Goal: Task Accomplishment & Management: Use online tool/utility

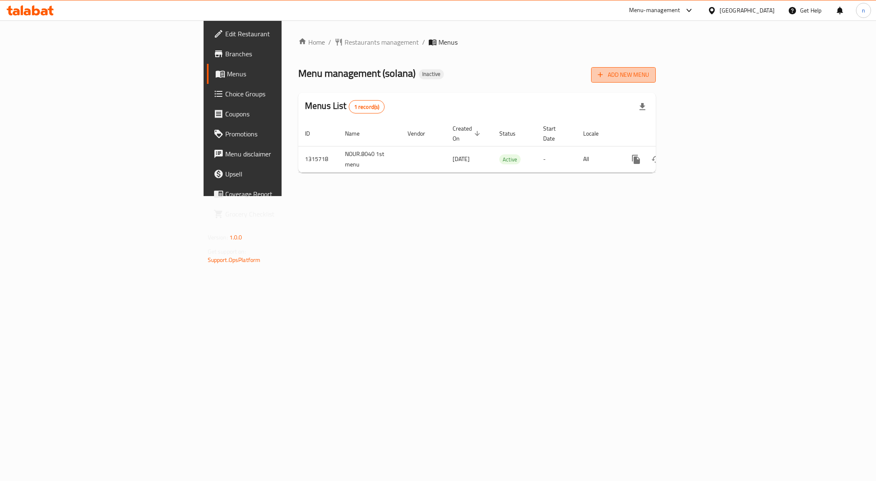
click at [605, 73] on icon "button" at bounding box center [600, 75] width 8 height 8
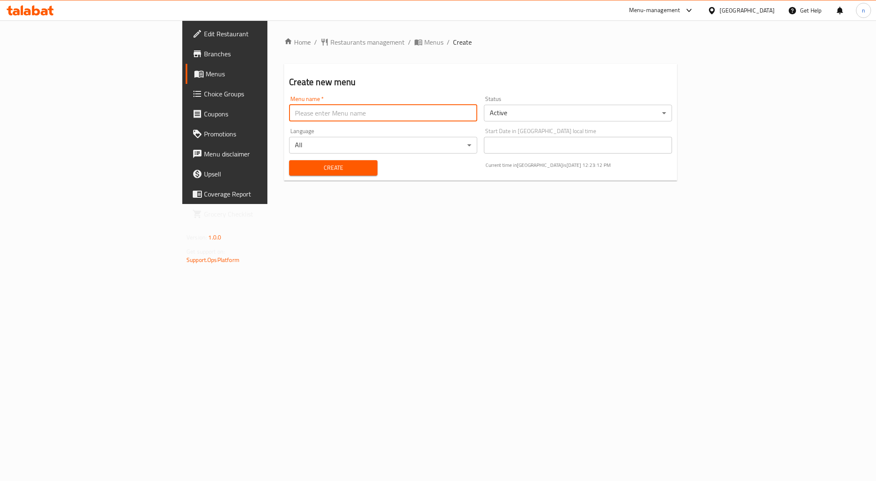
click at [289, 107] on input "text" at bounding box center [383, 113] width 188 height 17
type input "NOUR.8040 2nd menu"
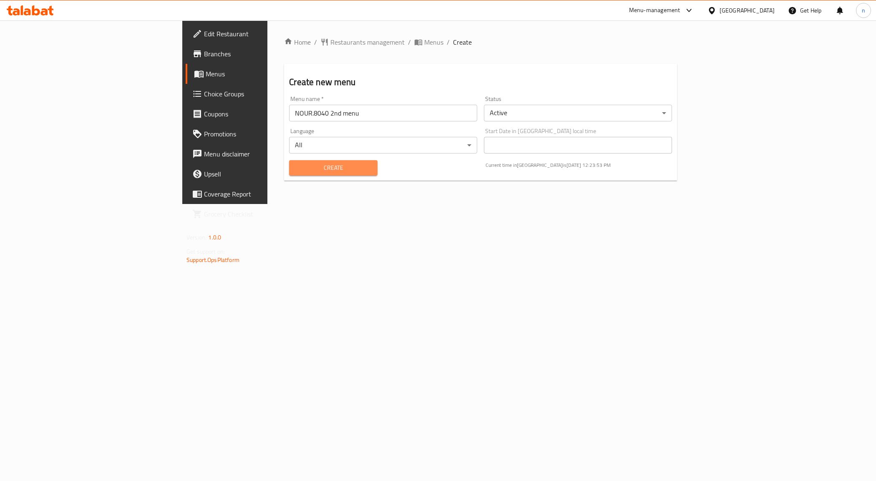
click at [296, 167] on span "Create" at bounding box center [333, 168] width 75 height 10
click at [186, 81] on link "Menus" at bounding box center [257, 74] width 143 height 20
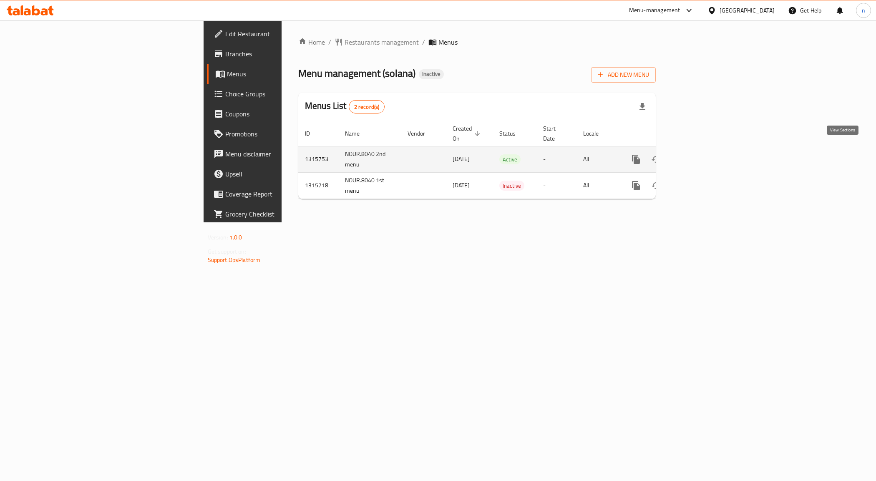
click at [702, 154] on icon "enhanced table" at bounding box center [697, 159] width 10 height 10
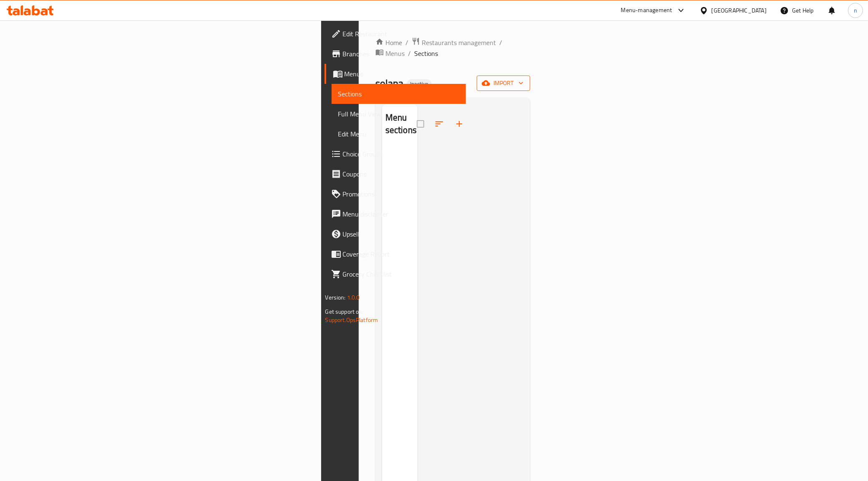
click at [524, 78] on span "import" at bounding box center [504, 83] width 40 height 10
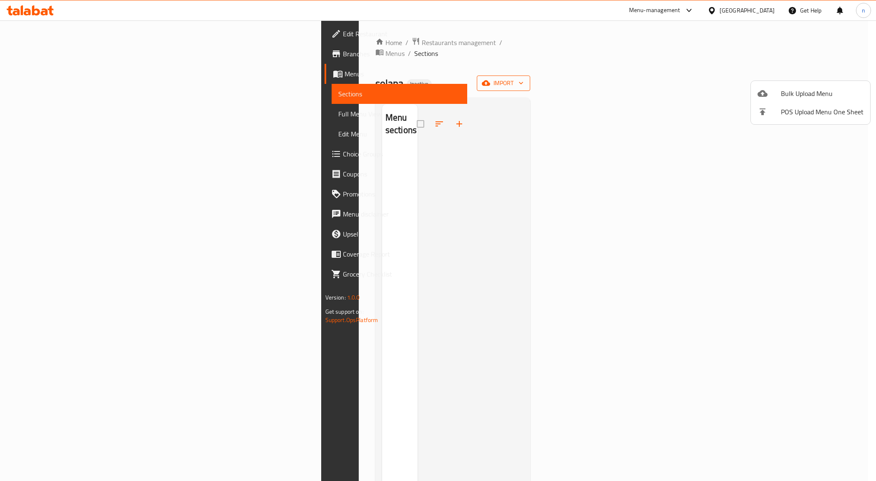
click at [823, 69] on div at bounding box center [438, 240] width 876 height 481
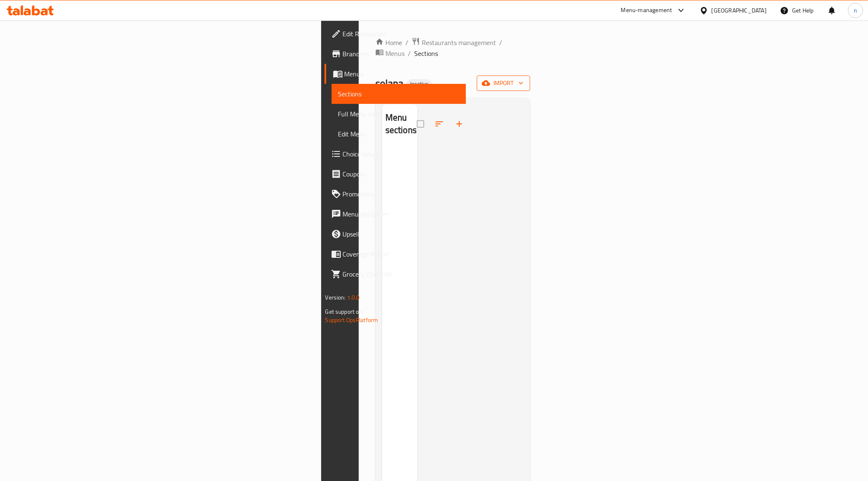
click at [490, 79] on icon "button" at bounding box center [486, 83] width 8 height 8
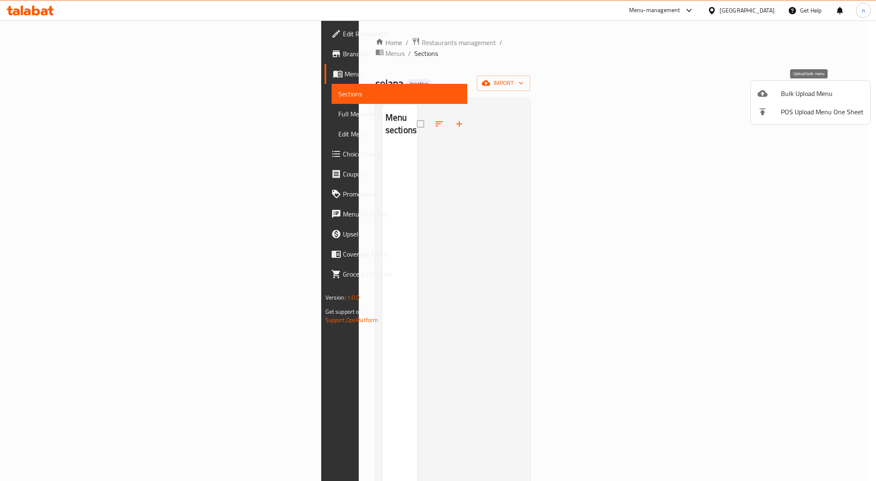
click at [786, 99] on li "Bulk Upload Menu" at bounding box center [810, 93] width 119 height 18
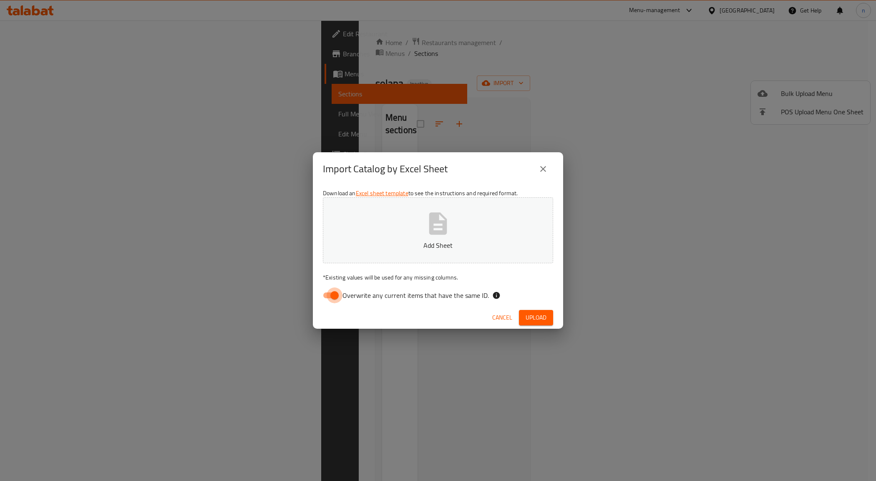
click at [328, 291] on input "Overwrite any current items that have the same ID." at bounding box center [335, 296] width 48 height 16
checkbox input "false"
click at [533, 324] on button "Upload" at bounding box center [536, 317] width 34 height 15
click at [548, 312] on button "Upload" at bounding box center [536, 317] width 34 height 15
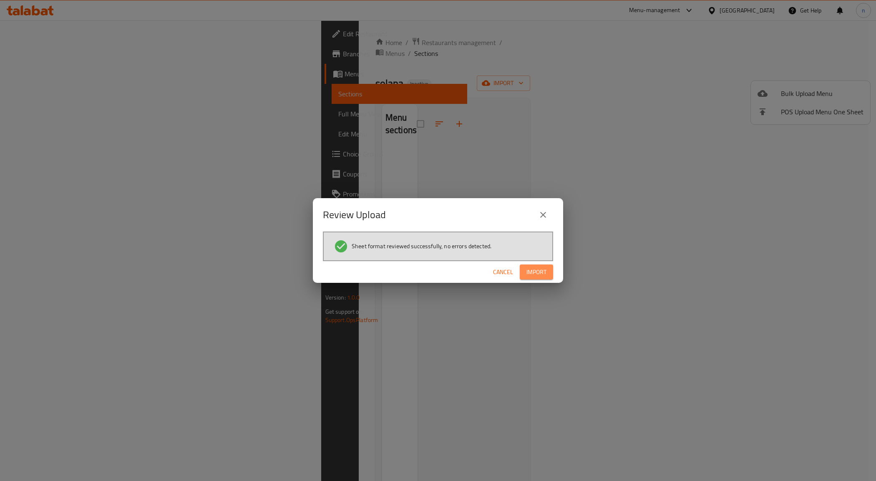
click at [533, 275] on span "Import" at bounding box center [537, 272] width 20 height 10
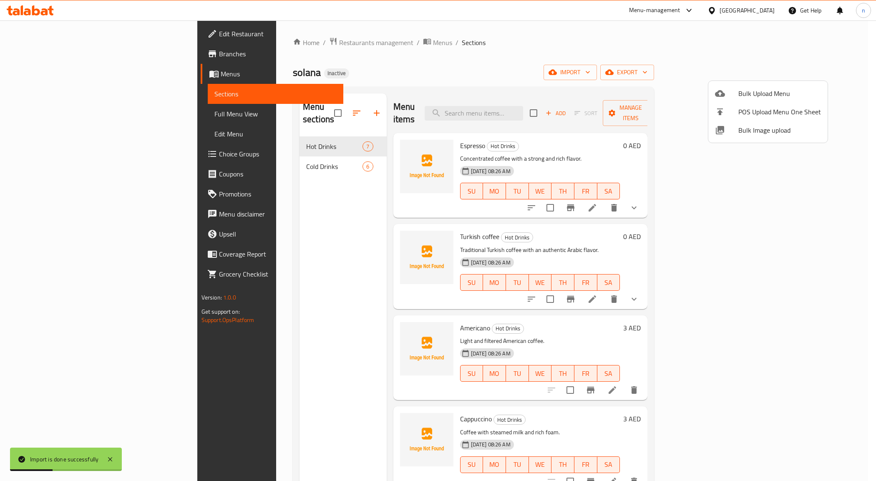
click at [81, 119] on div at bounding box center [438, 240] width 876 height 481
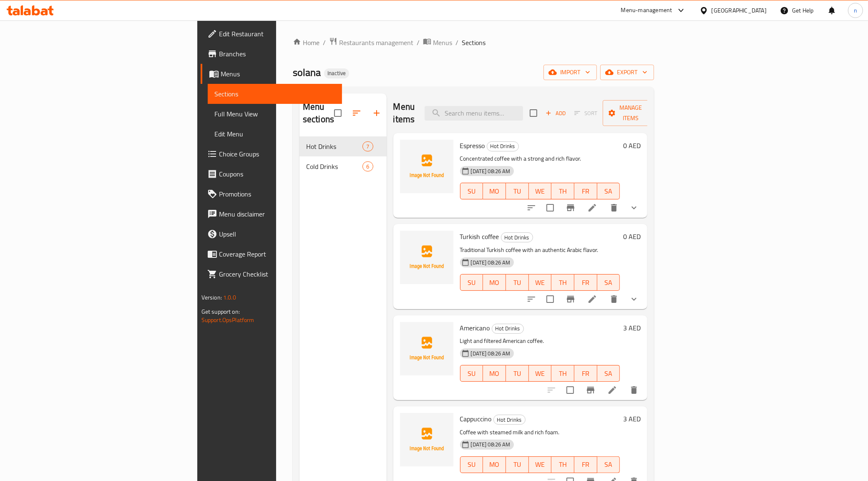
click at [215, 110] on span "Full Menu View" at bounding box center [275, 114] width 121 height 10
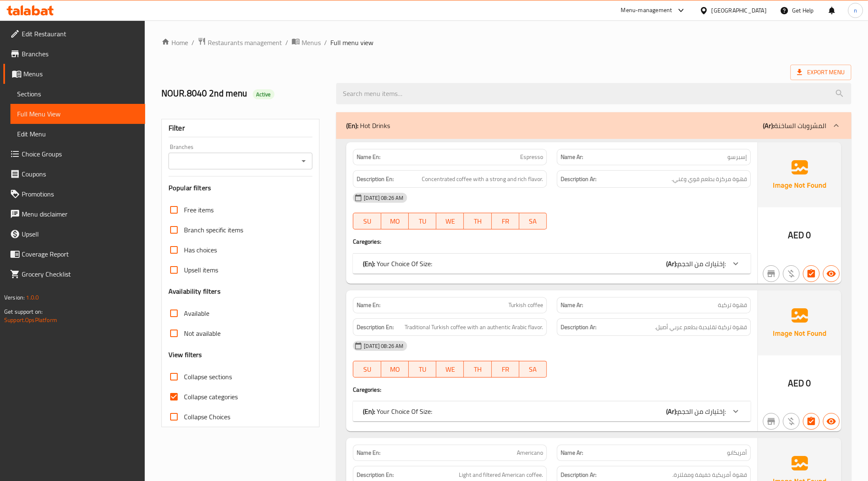
click at [170, 404] on input "Collapse categories" at bounding box center [174, 397] width 20 height 20
checkbox input "false"
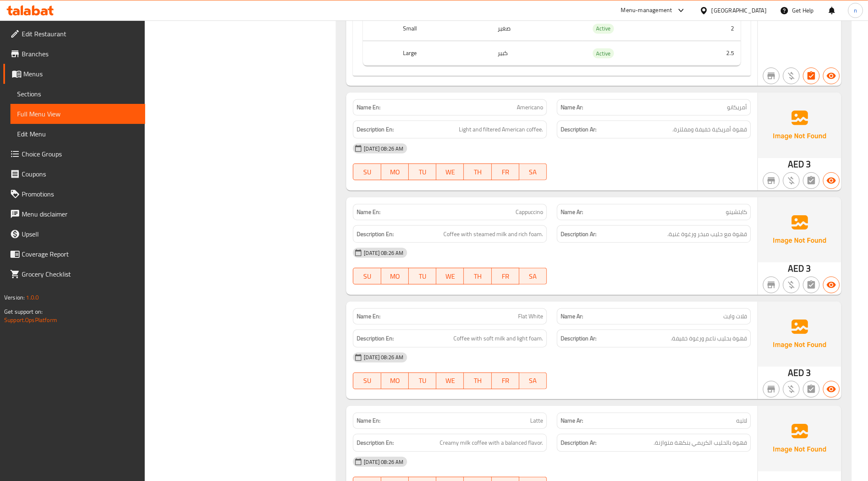
scroll to position [220, 0]
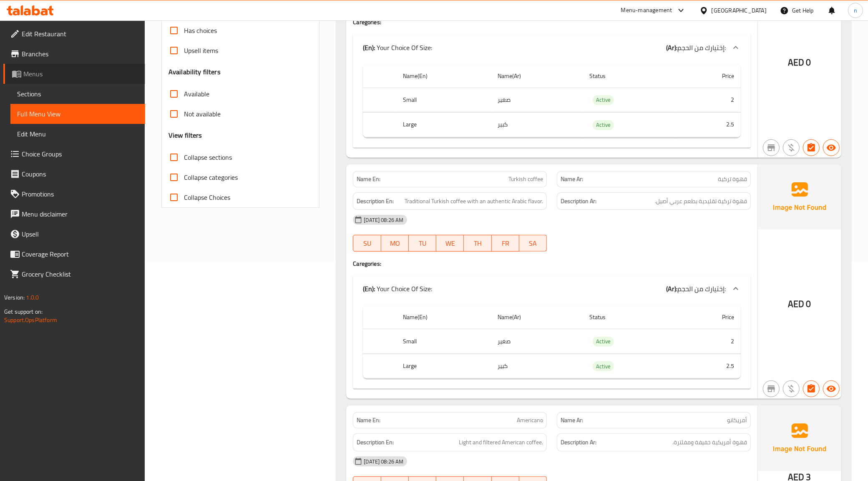
click at [46, 78] on span "Menus" at bounding box center [80, 74] width 115 height 10
